Goal: Task Accomplishment & Management: Complete application form

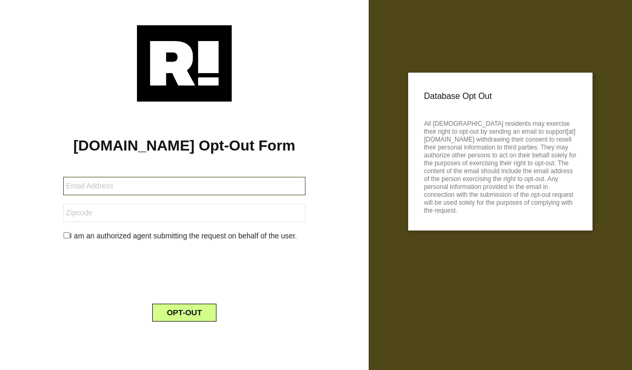
drag, startPoint x: 99, startPoint y: 192, endPoint x: 83, endPoint y: 184, distance: 18.4
click at [99, 192] on input "text" at bounding box center [184, 186] width 243 height 18
paste input "[EMAIL_ADDRESS][DOMAIN_NAME]"
type input "[EMAIL_ADDRESS][DOMAIN_NAME]"
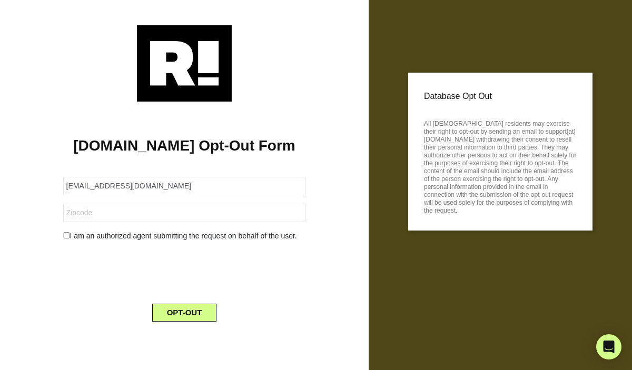
click at [49, 144] on h1 "[DOMAIN_NAME] Opt-Out Form" at bounding box center [184, 146] width 337 height 18
click at [80, 222] on input "text" at bounding box center [184, 213] width 243 height 18
paste input "95060"
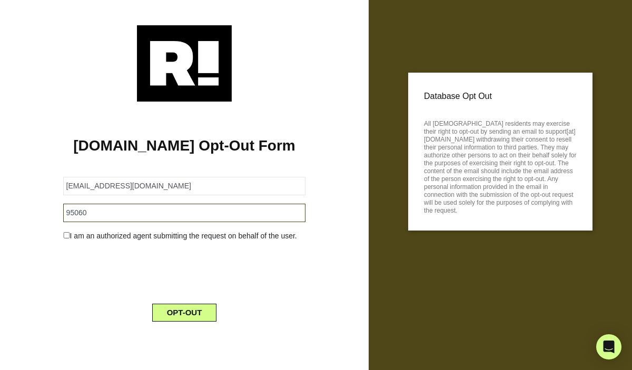
type input "95060"
click at [70, 237] on div "I am an authorized agent submitting the request on behalf of the user." at bounding box center [184, 236] width 259 height 11
click at [66, 236] on input "checkbox" at bounding box center [66, 235] width 7 height 6
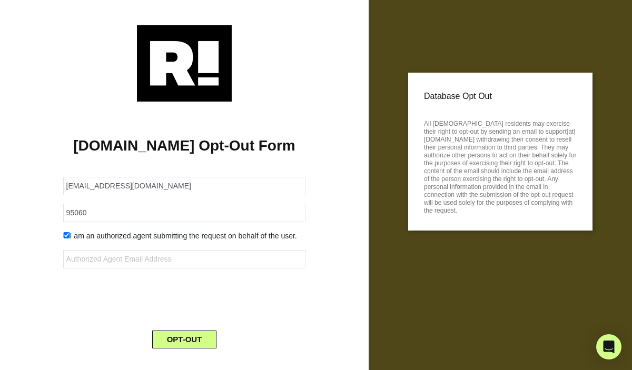
drag, startPoint x: 63, startPoint y: 231, endPoint x: 66, endPoint y: 236, distance: 5.6
click at [64, 232] on div "I am an authorized agent submitting the request on behalf of the user." at bounding box center [184, 236] width 259 height 11
drag, startPoint x: 66, startPoint y: 236, endPoint x: 57, endPoint y: 249, distance: 16.2
click at [66, 236] on input "checkbox" at bounding box center [66, 235] width 7 height 6
checkbox input "false"
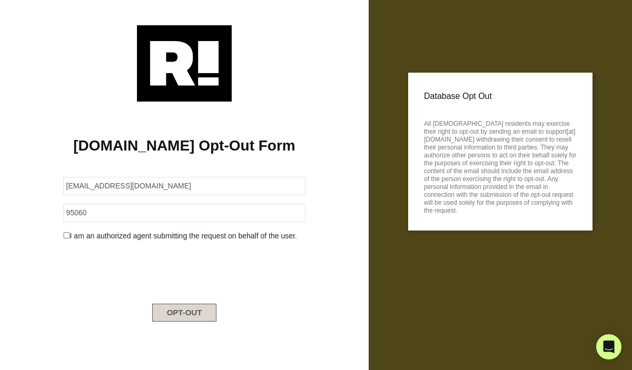
click at [205, 314] on button "OPT-OUT" at bounding box center [184, 313] width 65 height 18
